Goal: Task Accomplishment & Management: Manage account settings

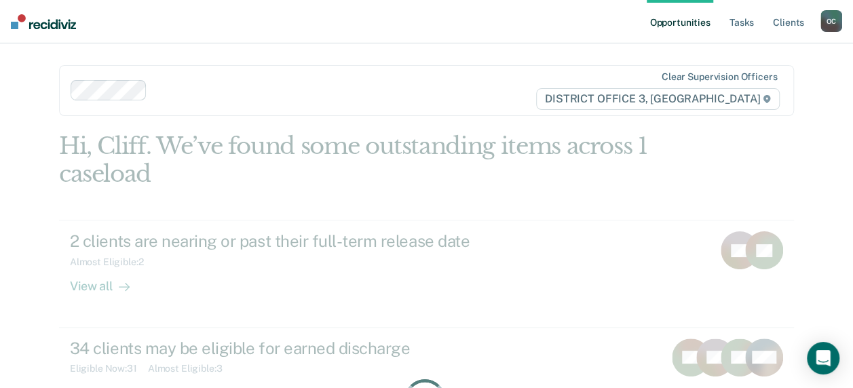
click at [539, 157] on div "Hi, Cliff. We’ve found some outstanding items across 1 caseload" at bounding box center [353, 160] width 588 height 56
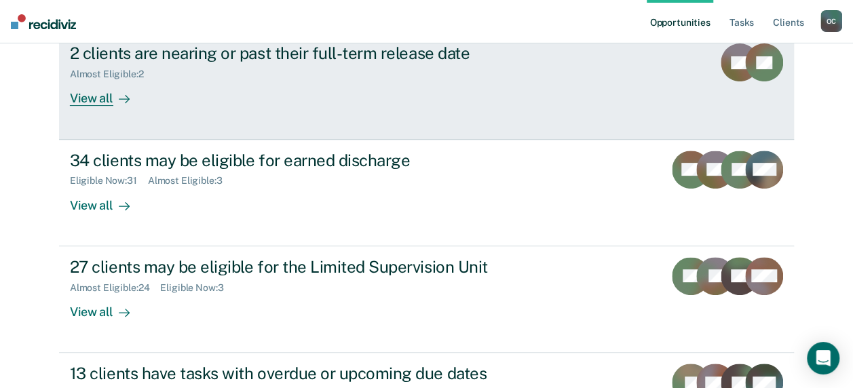
scroll to position [176, 0]
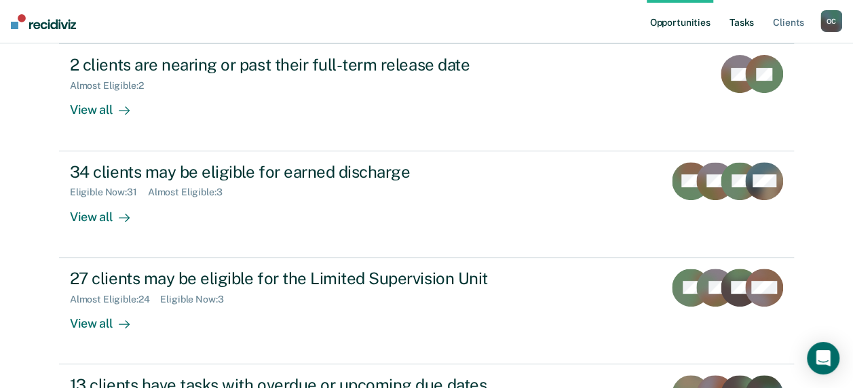
click at [741, 22] on link "Tasks" at bounding box center [742, 21] width 30 height 43
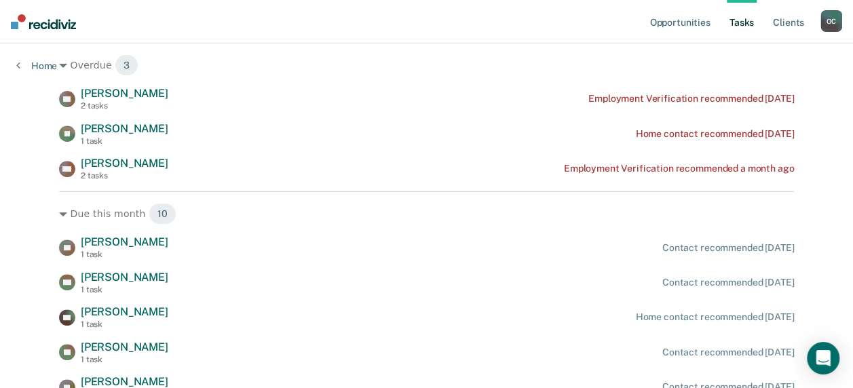
scroll to position [204, 0]
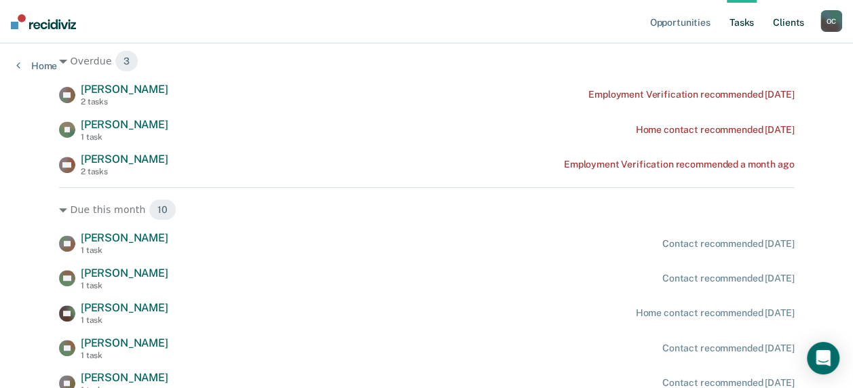
click at [796, 22] on link "Client s" at bounding box center [788, 21] width 37 height 43
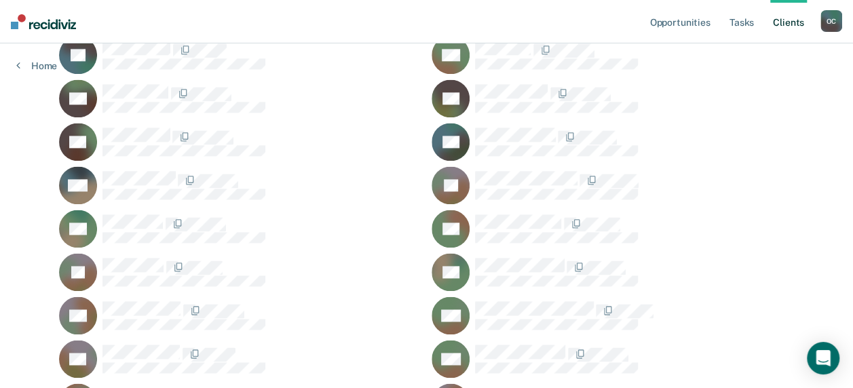
scroll to position [746, 0]
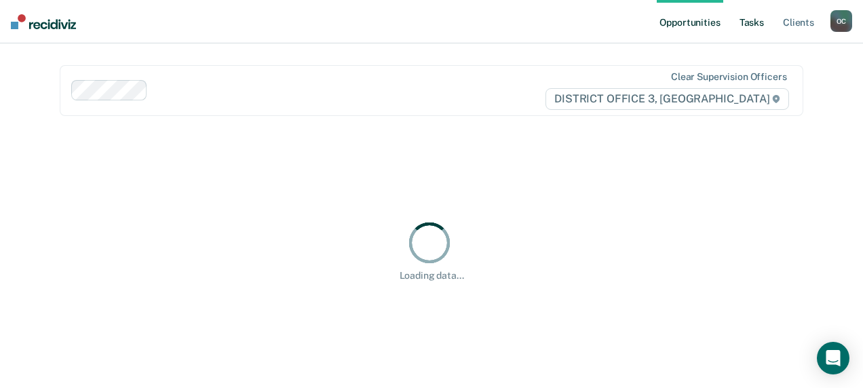
click at [752, 22] on link "Tasks" at bounding box center [752, 21] width 30 height 43
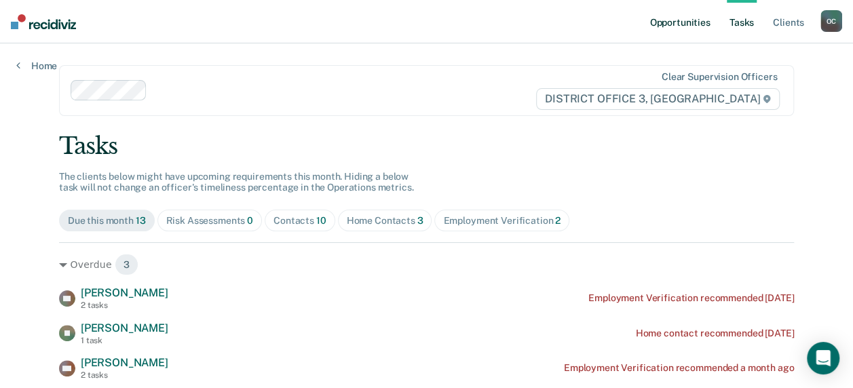
click at [678, 18] on link "Opportunities" at bounding box center [680, 21] width 66 height 43
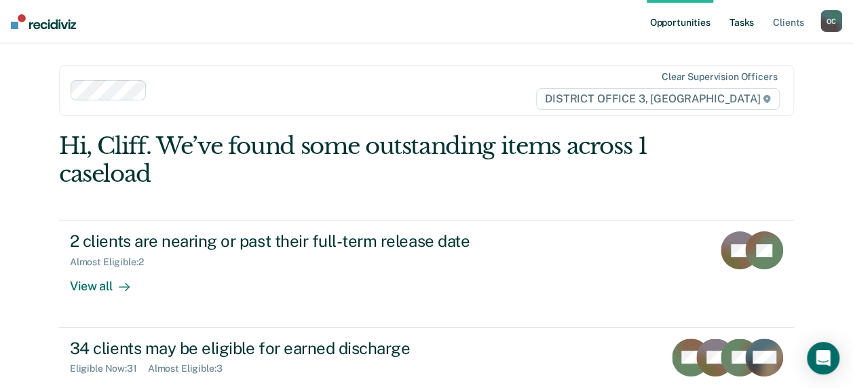
click at [742, 22] on link "Tasks" at bounding box center [742, 21] width 30 height 43
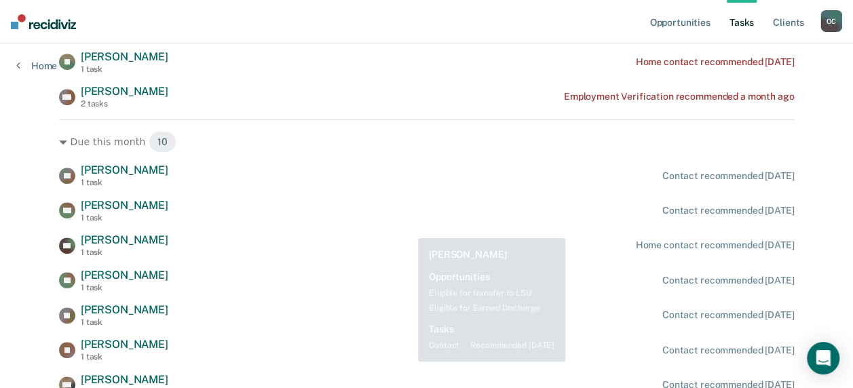
scroll to position [68, 0]
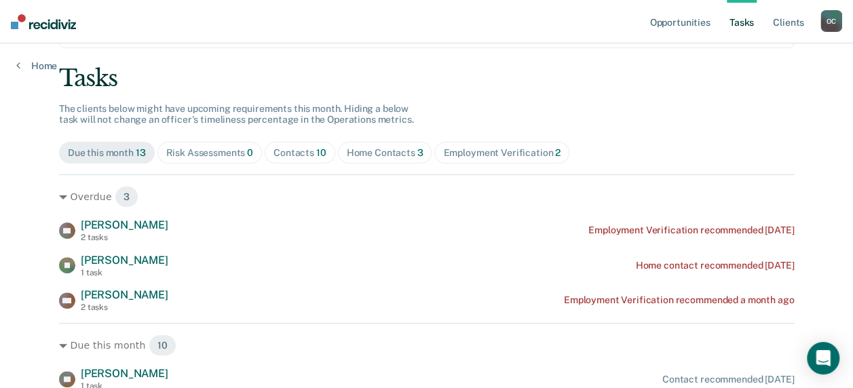
click at [383, 151] on div "Home Contacts 3" at bounding box center [385, 153] width 77 height 12
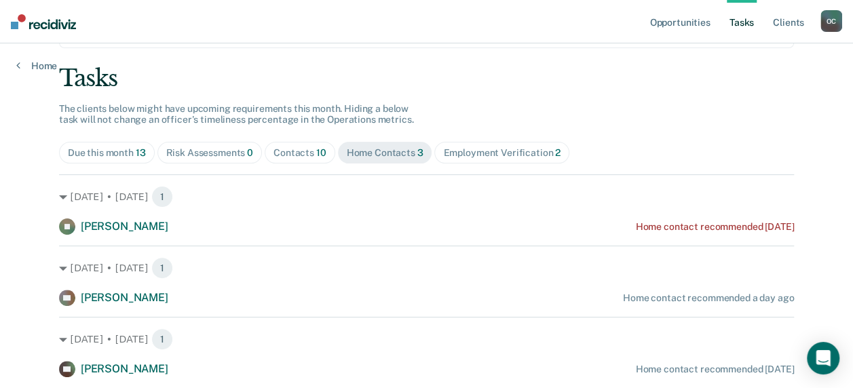
click at [383, 151] on div "Home Contacts 3" at bounding box center [385, 153] width 77 height 12
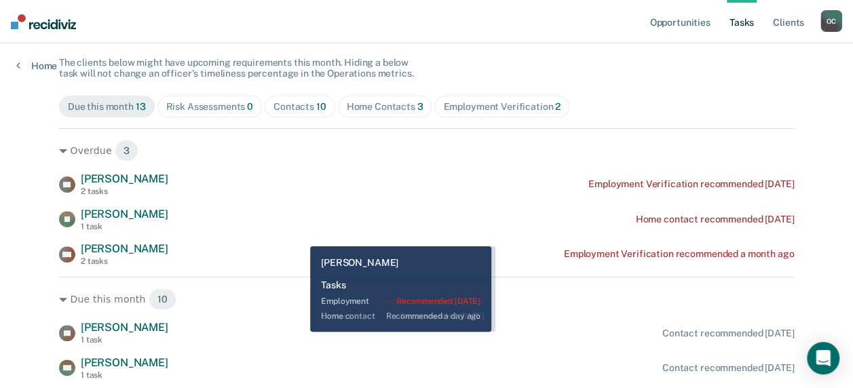
scroll to position [136, 0]
